Goal: Task Accomplishment & Management: Manage account settings

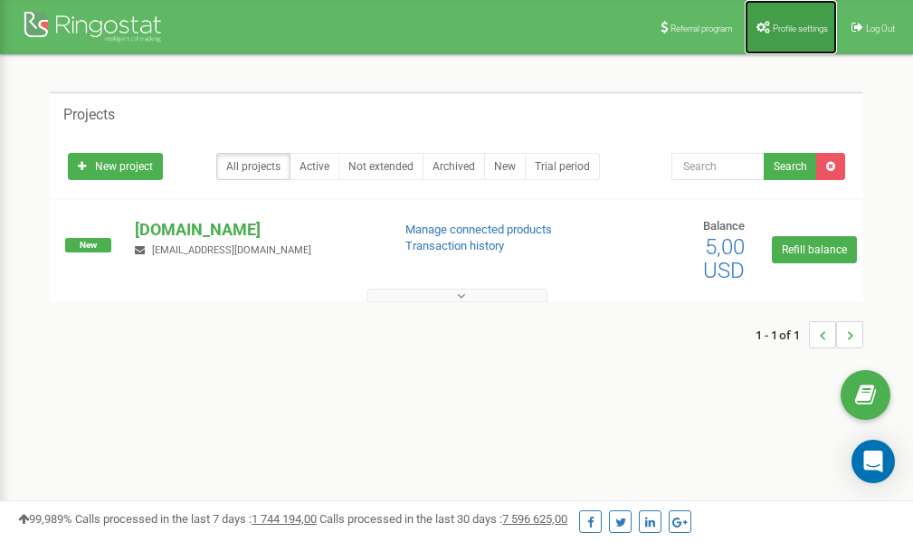
click at [797, 34] on link "Profile settings" at bounding box center [791, 27] width 92 height 54
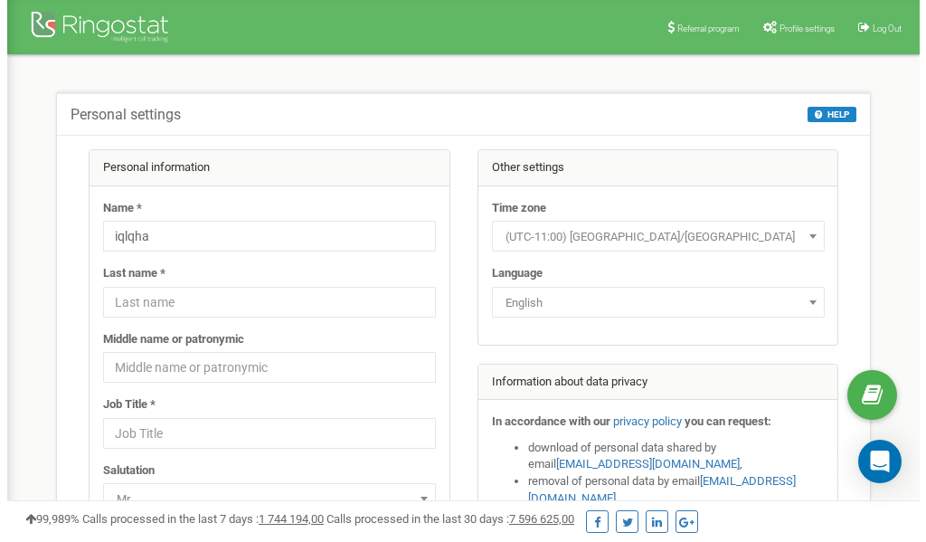
scroll to position [90, 0]
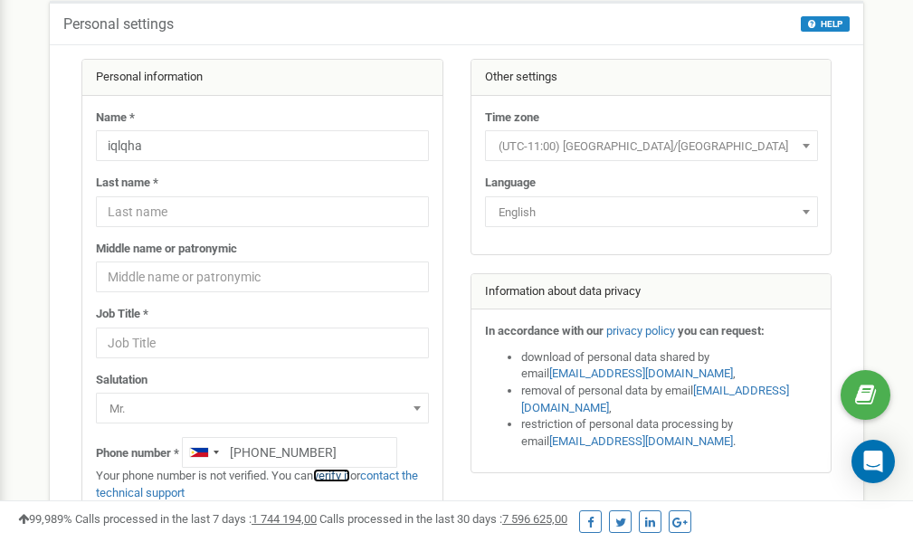
click at [344, 474] on link "verify it" at bounding box center [331, 476] width 37 height 14
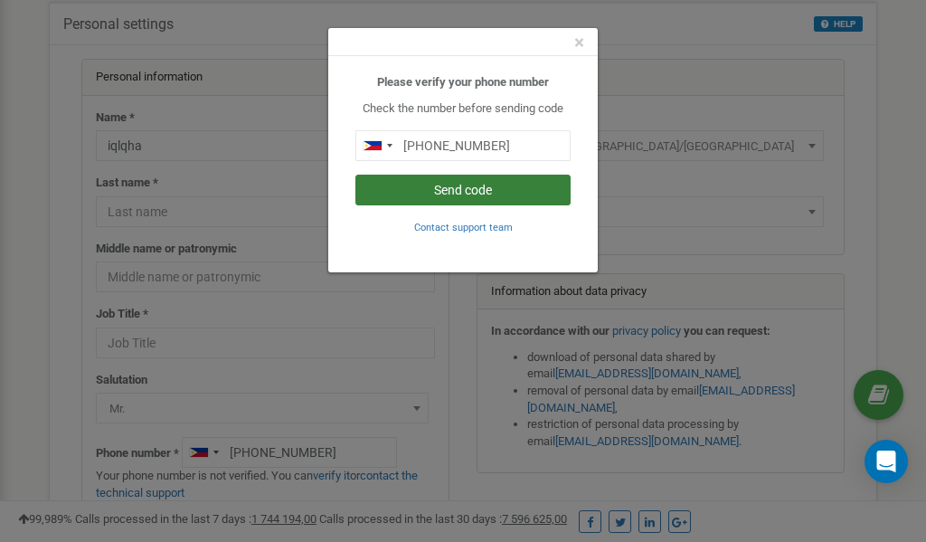
click at [454, 187] on button "Send code" at bounding box center [463, 190] width 215 height 31
